Goal: Information Seeking & Learning: Learn about a topic

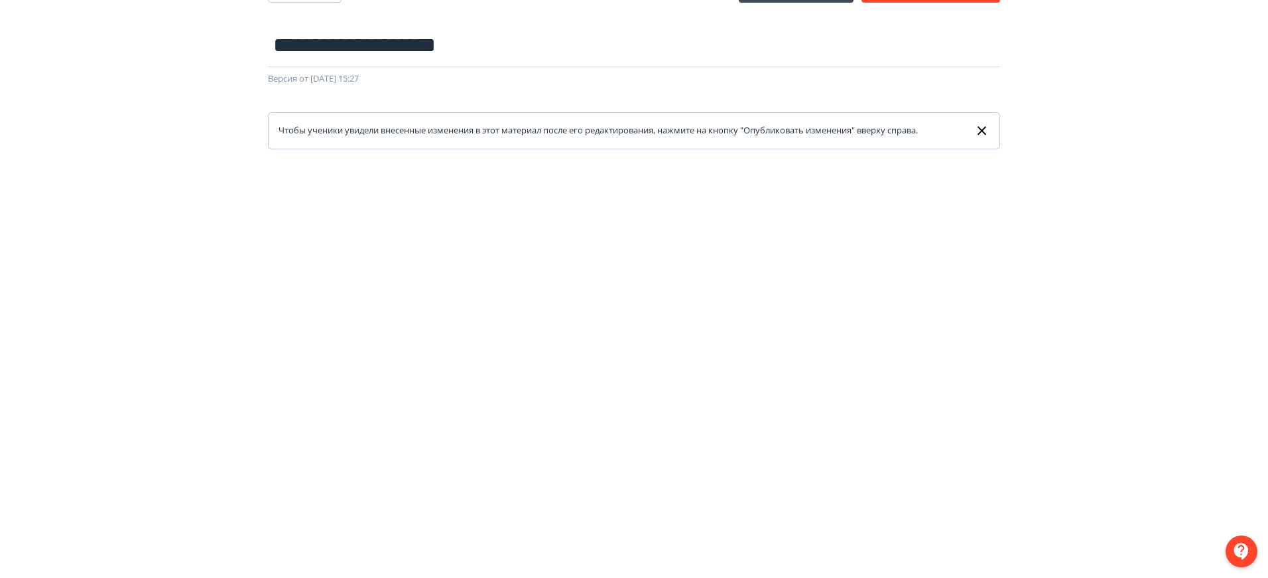
scroll to position [83, 0]
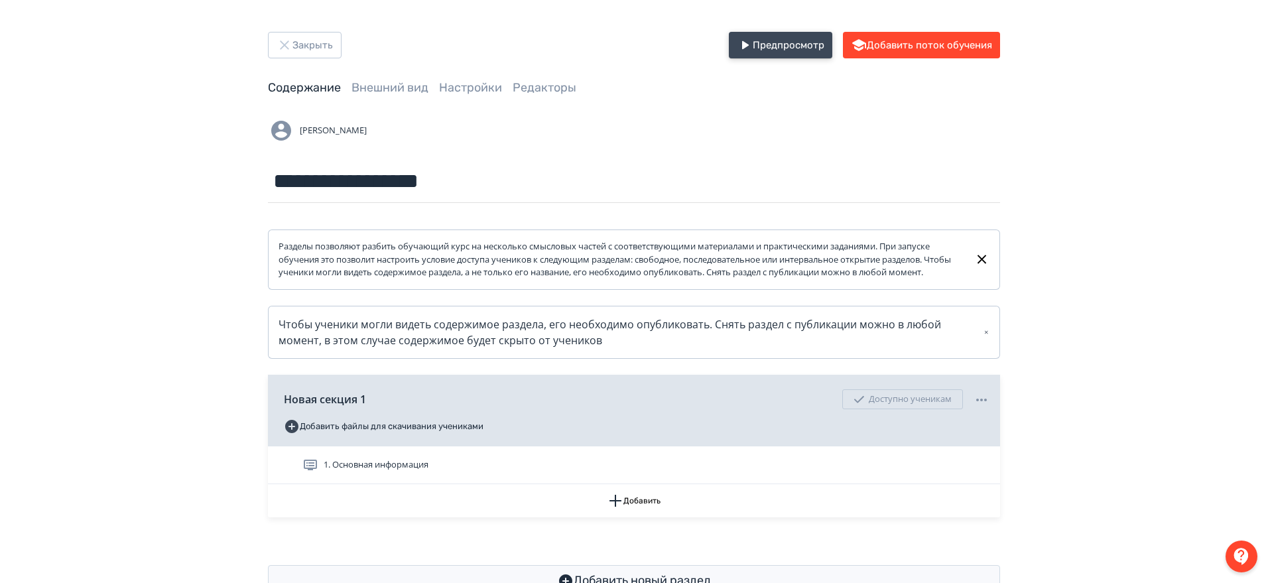
click at [764, 34] on button "Предпросмотр" at bounding box center [780, 45] width 103 height 27
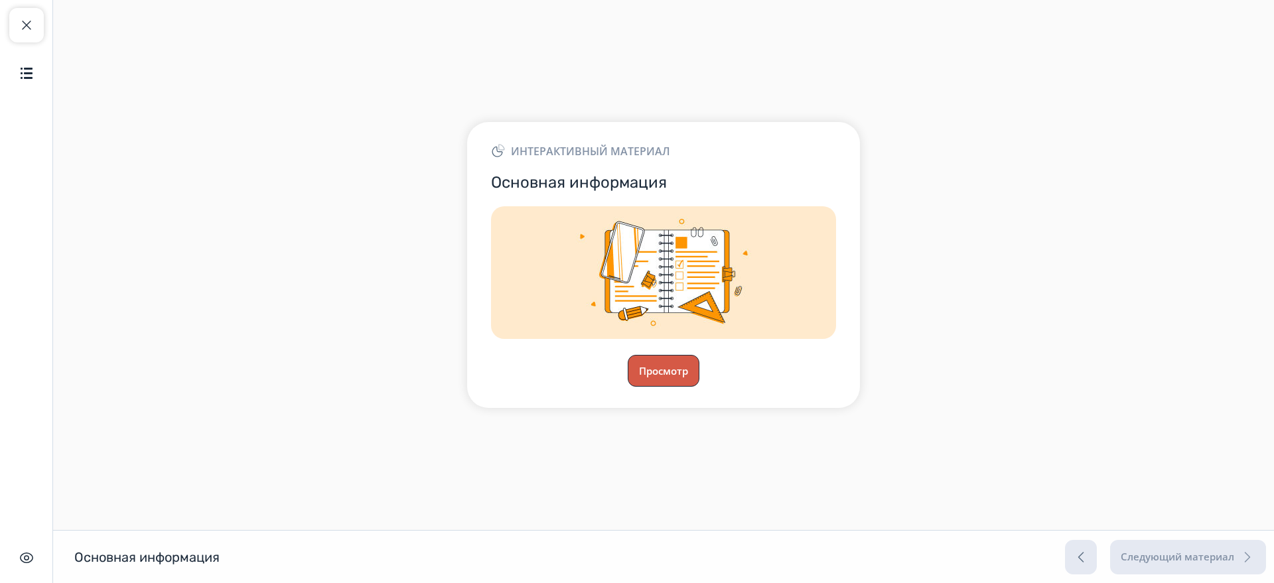
click at [686, 383] on button "Просмотр" at bounding box center [664, 371] width 72 height 32
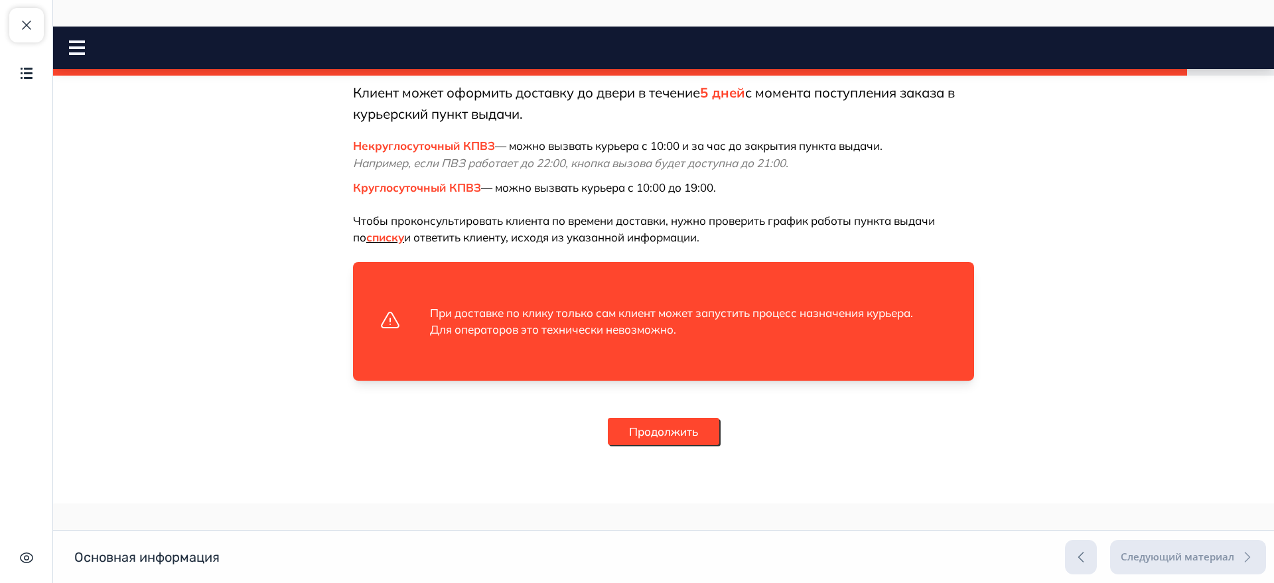
scroll to position [2485, 0]
click at [645, 441] on button "Продолжить" at bounding box center [663, 432] width 111 height 28
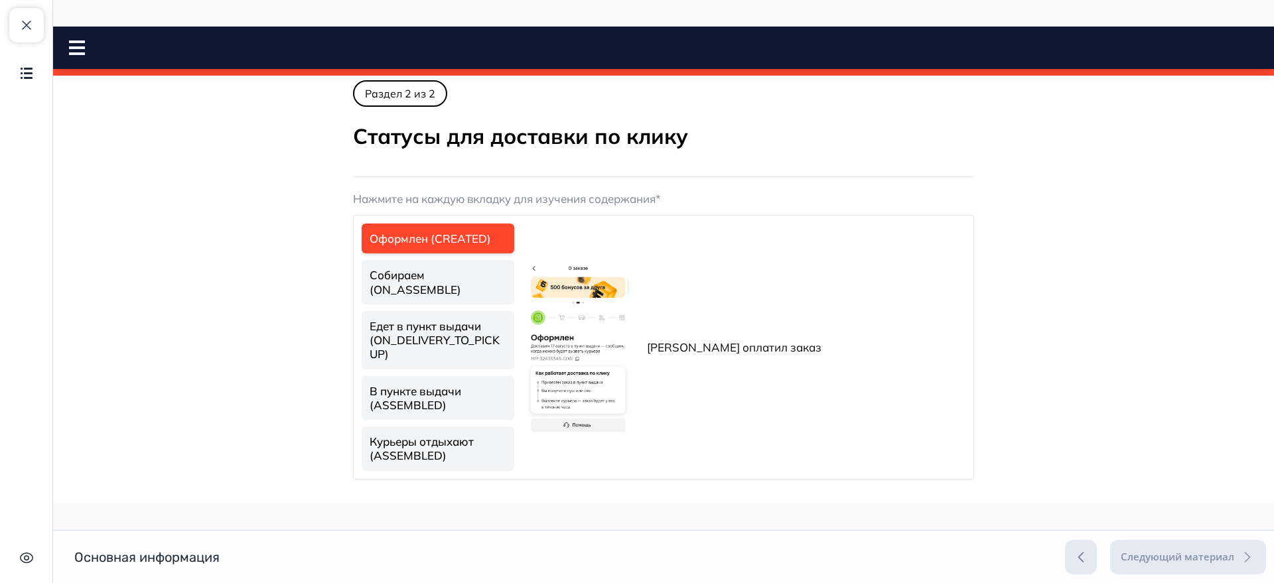
scroll to position [0, 0]
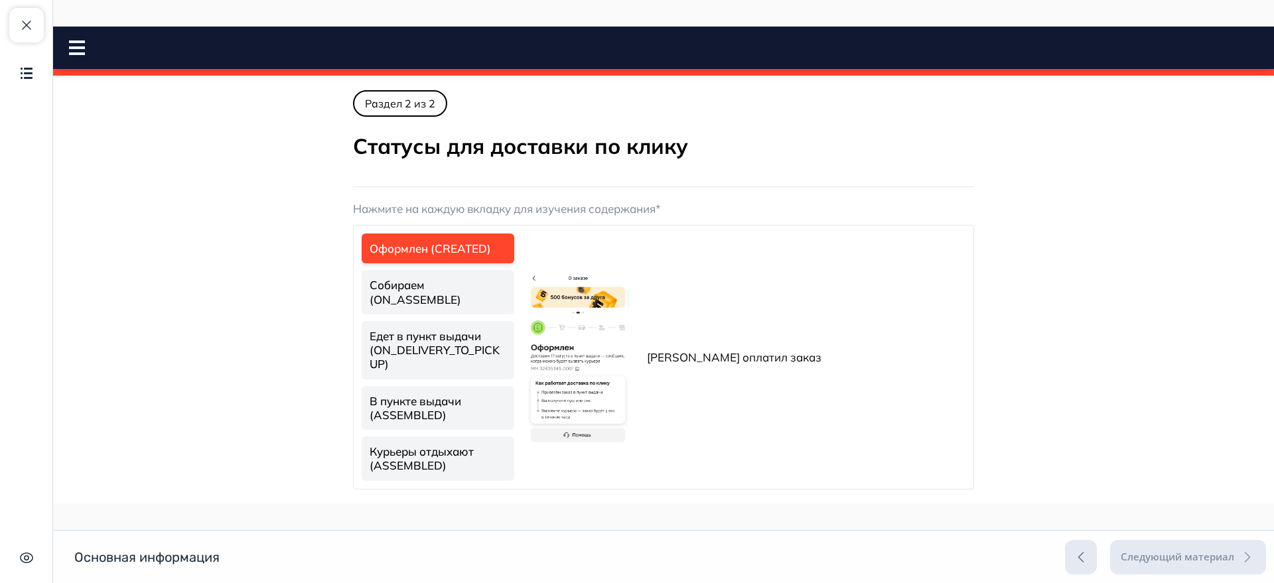
click at [574, 319] on img at bounding box center [577, 356] width 101 height 175
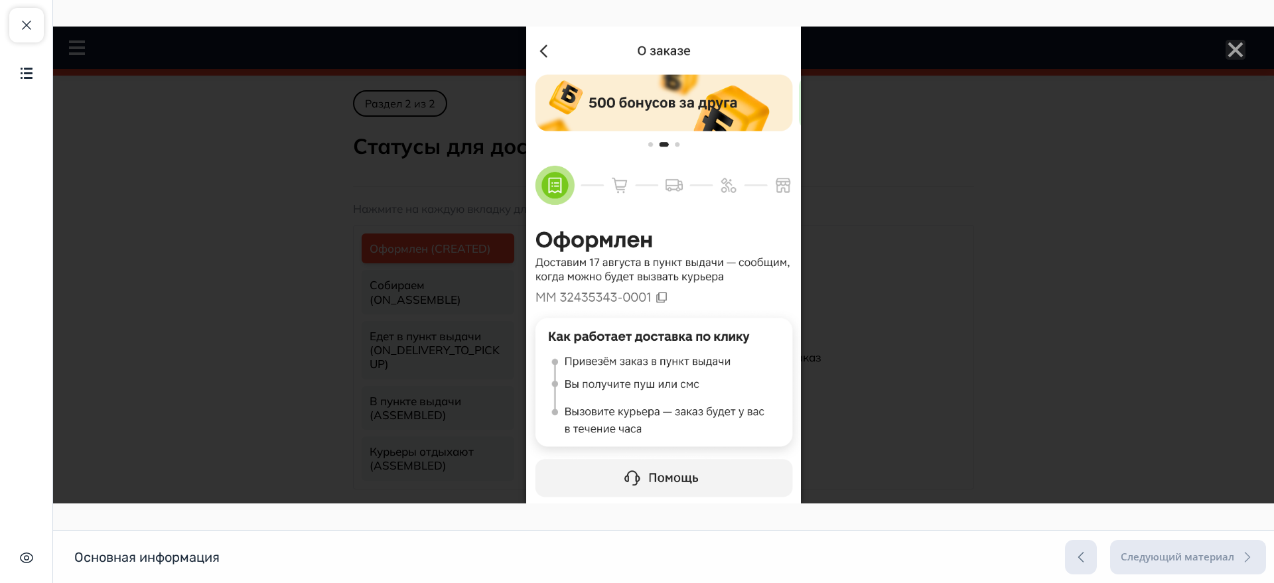
click at [707, 346] on img at bounding box center [663, 265] width 275 height 477
click at [866, 357] on div at bounding box center [663, 265] width 1221 height 477
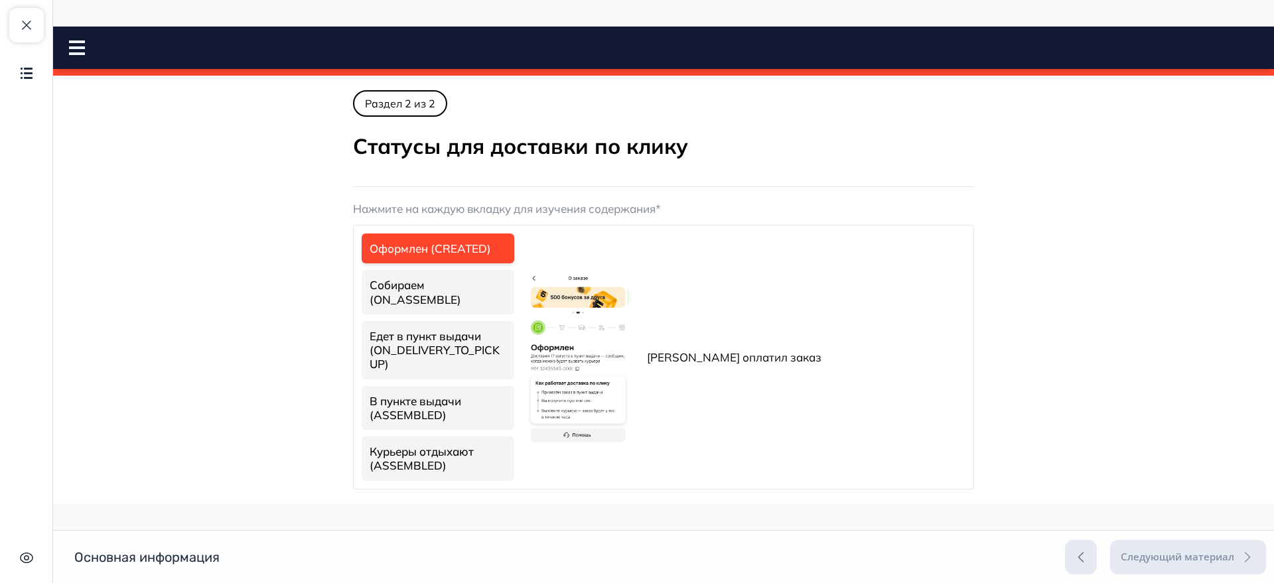
click at [403, 302] on link "Собираем (ON_ASSEMBLE)" at bounding box center [438, 292] width 153 height 44
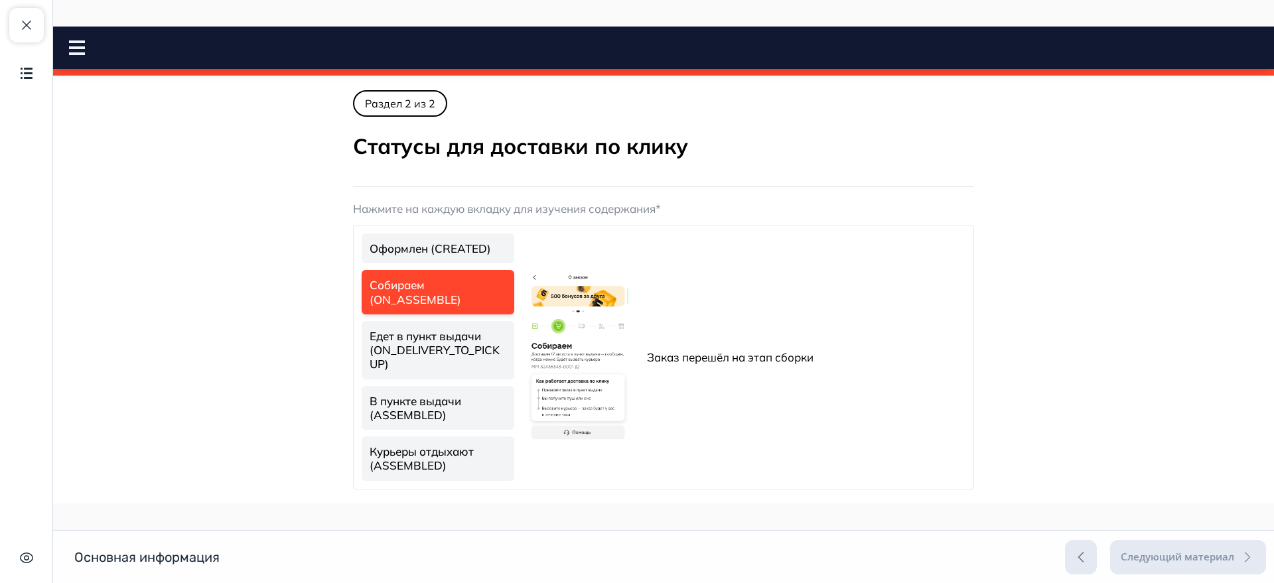
click at [442, 344] on link "Едет в пункт выдачи (ON_DELIVERY_TO_PICKUP)" at bounding box center [438, 350] width 153 height 58
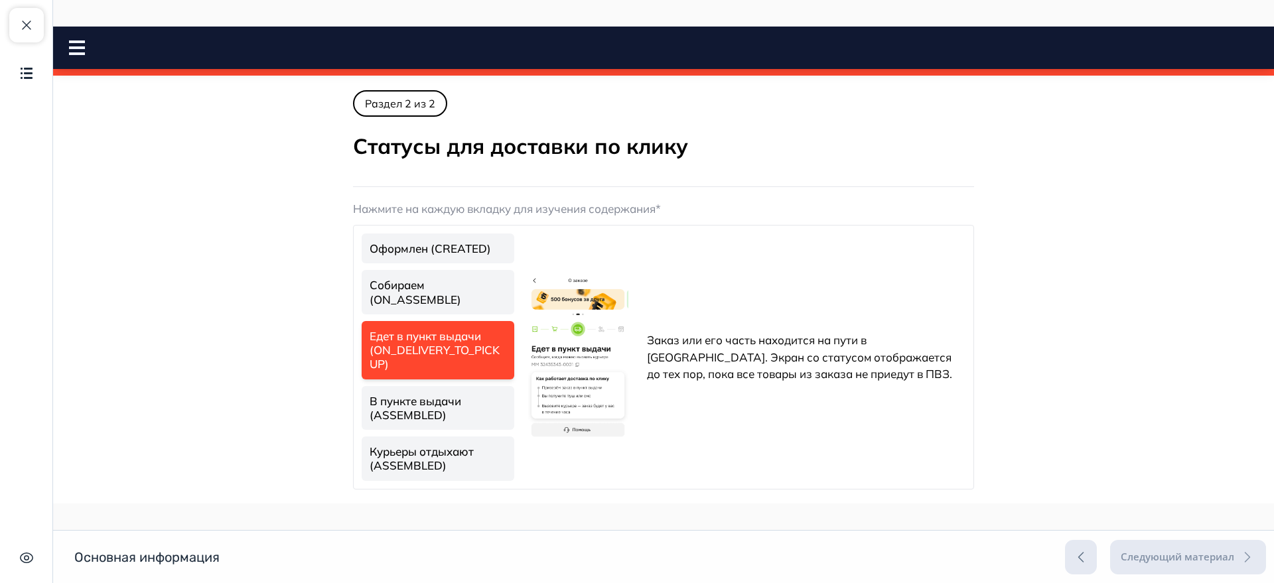
click at [427, 393] on link "В пункте выдачи (ASSEMBLED)" at bounding box center [438, 408] width 153 height 44
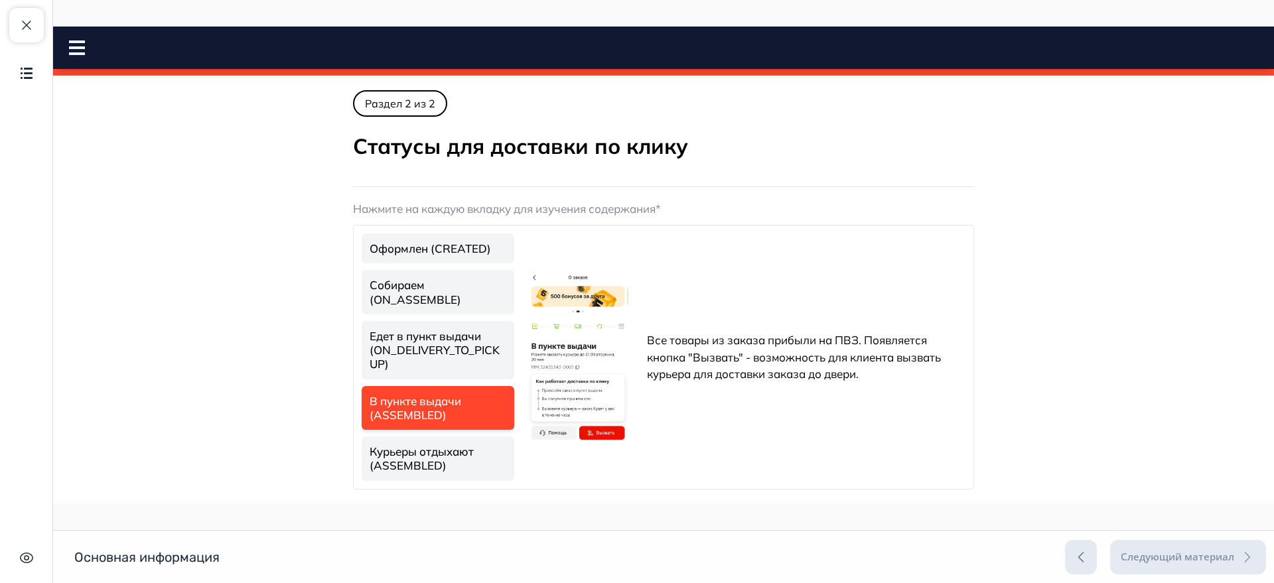
click at [446, 456] on link "Курьеры отдыхают (ASSEMBLED)" at bounding box center [438, 459] width 153 height 44
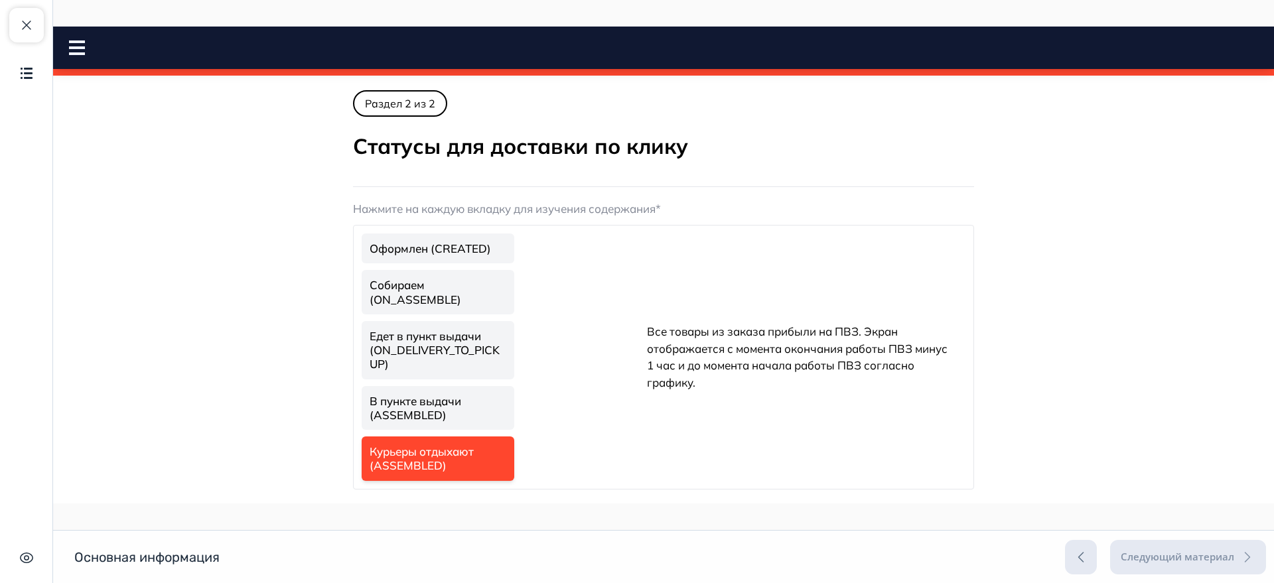
scroll to position [50, 0]
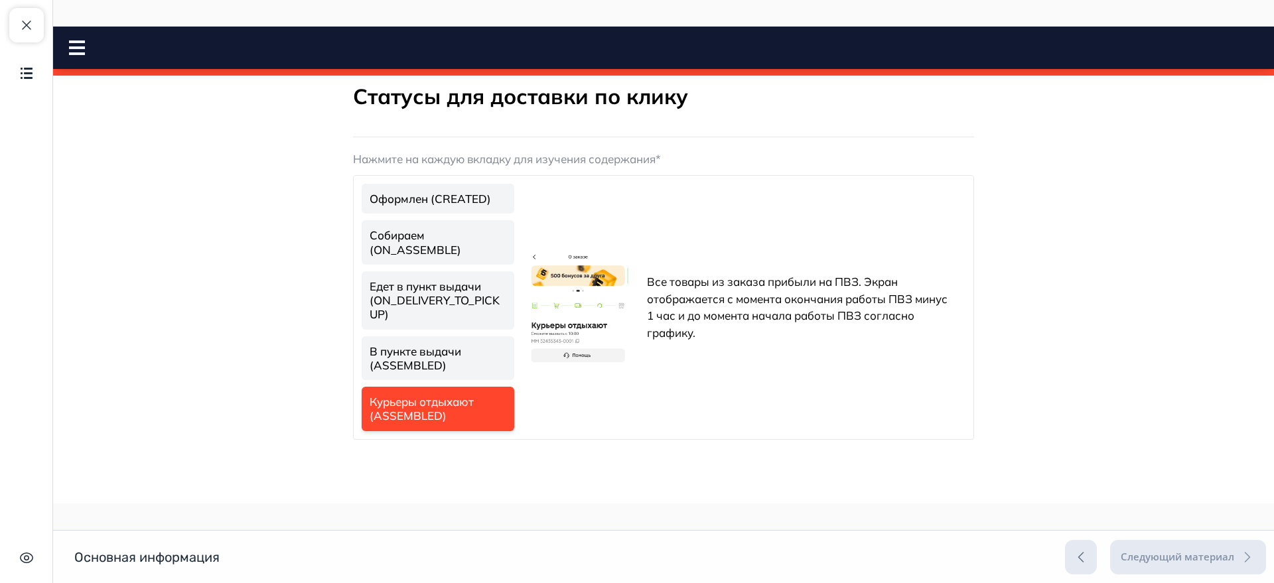
click at [411, 349] on link "В пункте выдачи (ASSEMBLED)" at bounding box center [438, 358] width 153 height 44
